Goal: Task Accomplishment & Management: Use online tool/utility

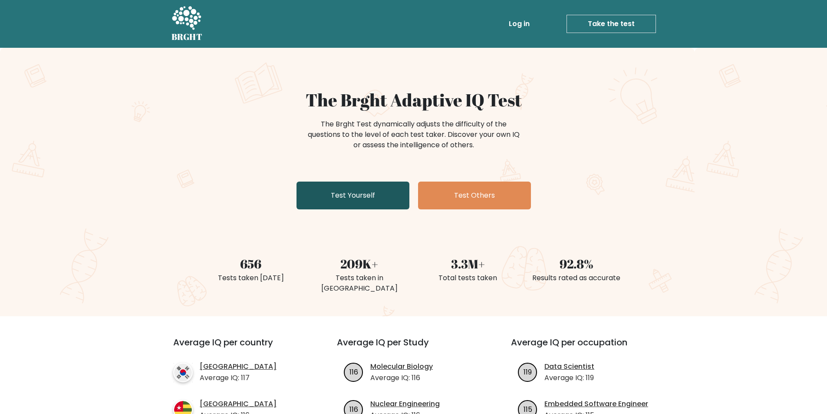
click at [376, 199] on link "Test Yourself" at bounding box center [353, 196] width 113 height 28
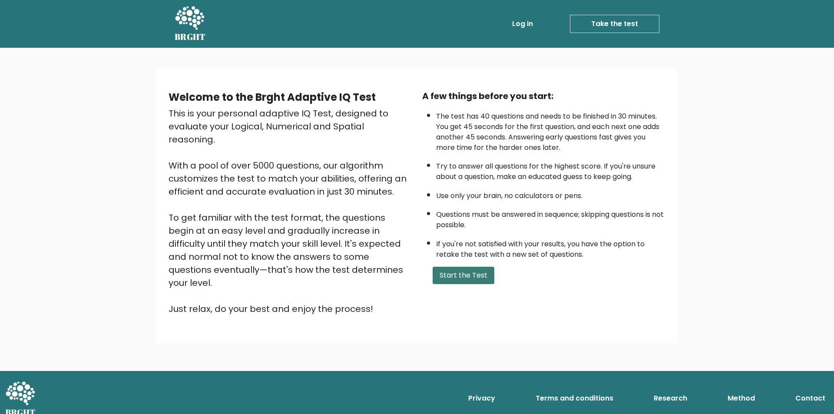
click at [452, 278] on button "Start the Test" at bounding box center [464, 275] width 62 height 17
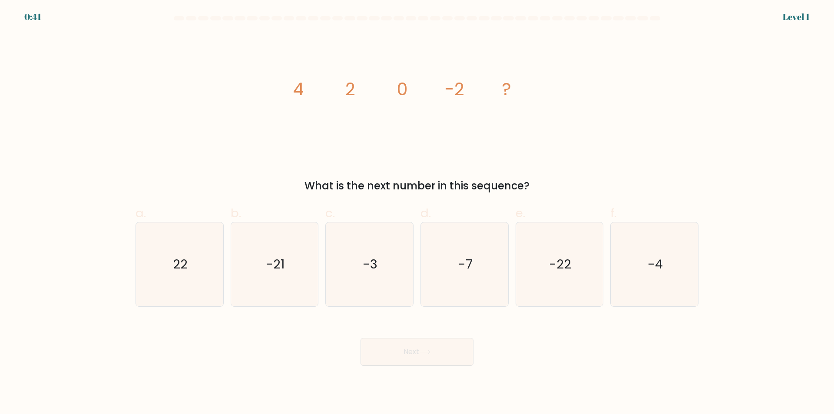
drag, startPoint x: 288, startPoint y: 80, endPoint x: 484, endPoint y: 157, distance: 211.4
click at [468, 163] on div "image/svg+xml 4 2 0 -2 ? What is the next number in this sequence?" at bounding box center [416, 113] width 573 height 161
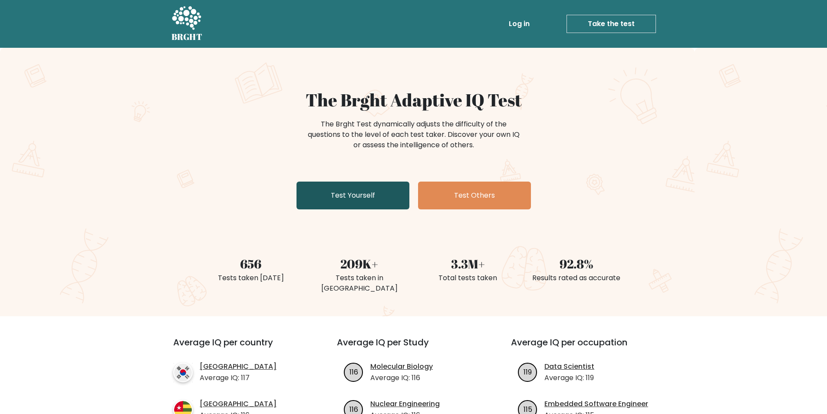
click at [367, 208] on link "Test Yourself" at bounding box center [353, 196] width 113 height 28
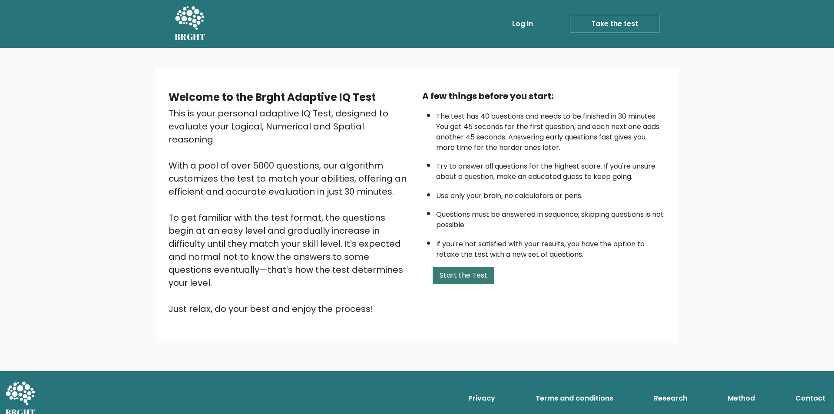
click at [443, 273] on button "Start the Test" at bounding box center [464, 275] width 62 height 17
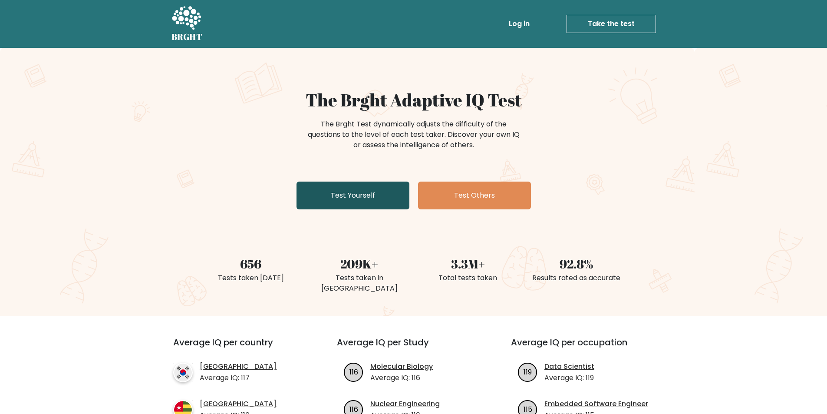
click at [347, 198] on link "Test Yourself" at bounding box center [353, 196] width 113 height 28
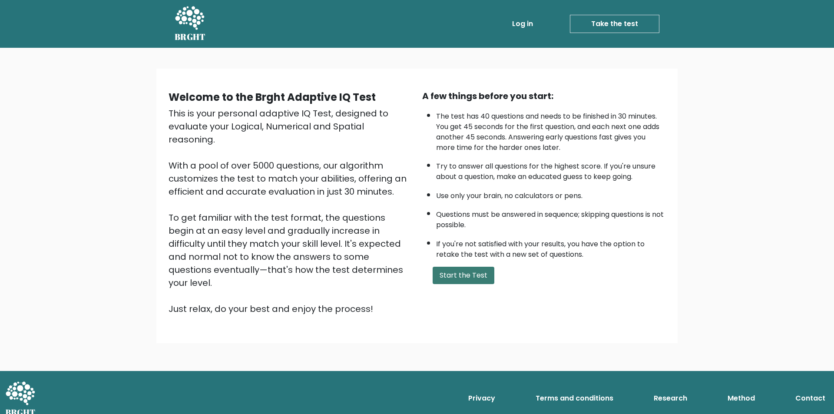
click at [469, 277] on button "Start the Test" at bounding box center [464, 275] width 62 height 17
